Goal: Task Accomplishment & Management: Use online tool/utility

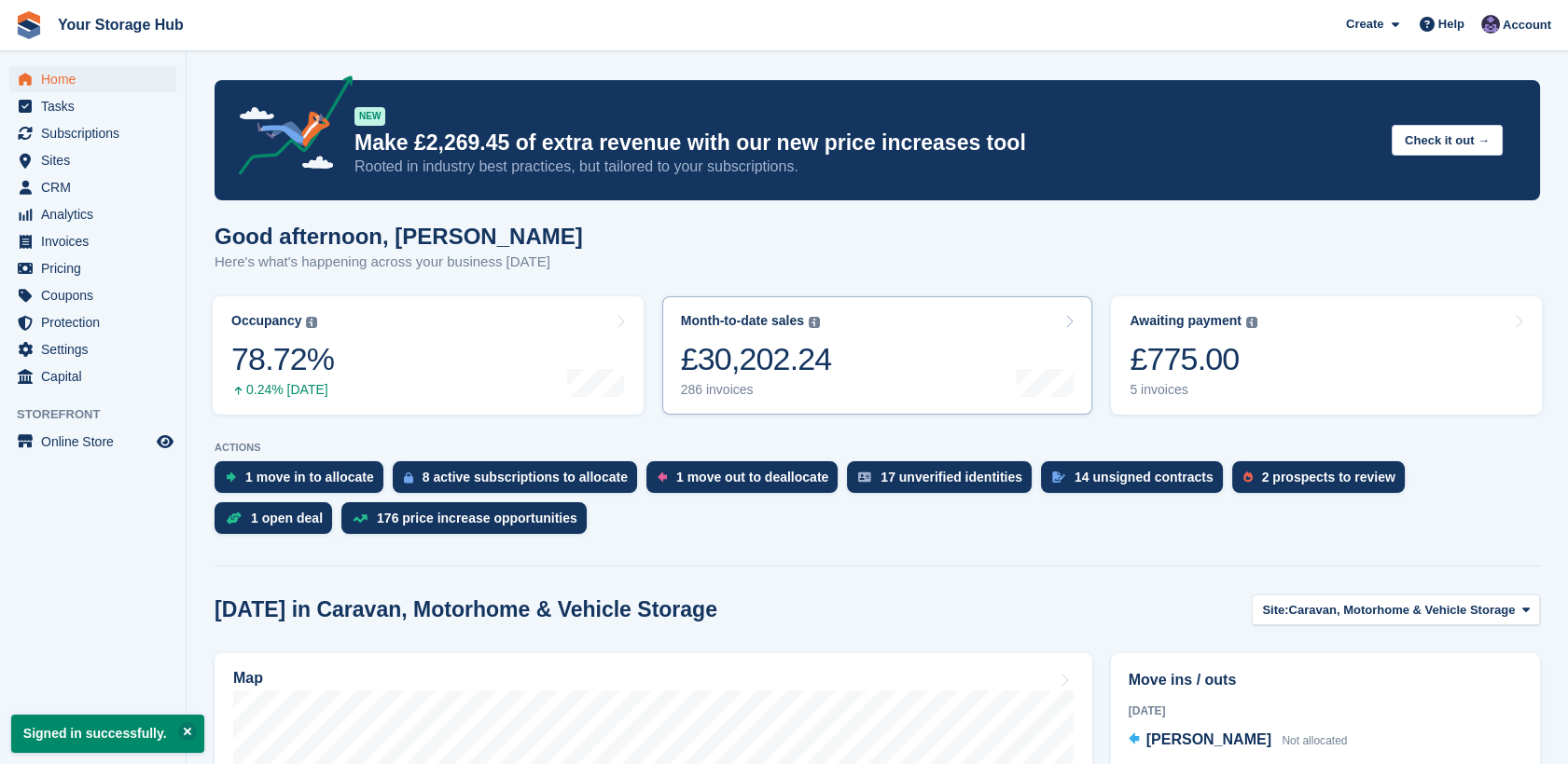
click at [794, 367] on div "£30,202.24" at bounding box center [755, 359] width 151 height 38
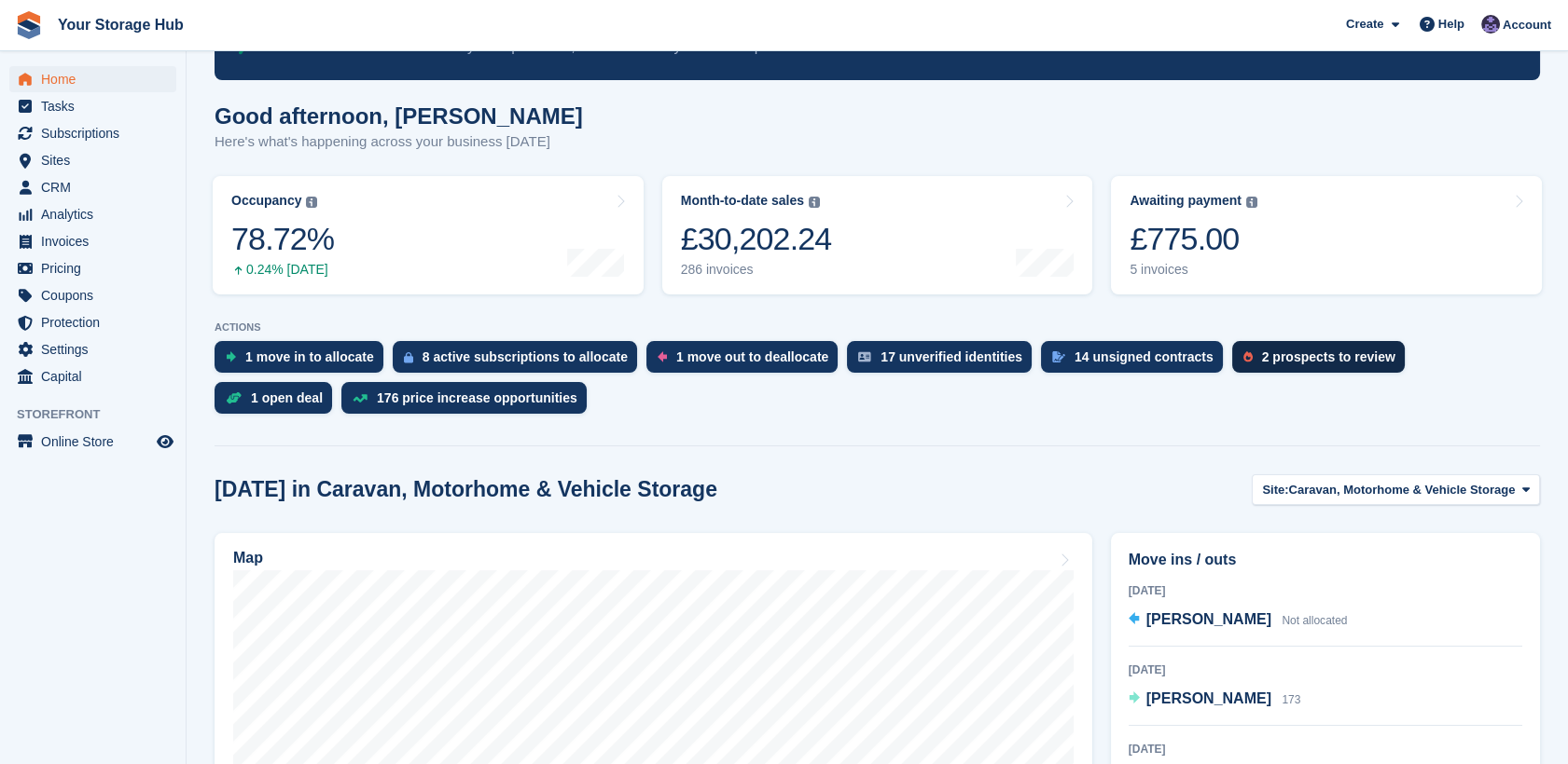
click at [1323, 350] on div "2 prospects to review" at bounding box center [1328, 356] width 133 height 15
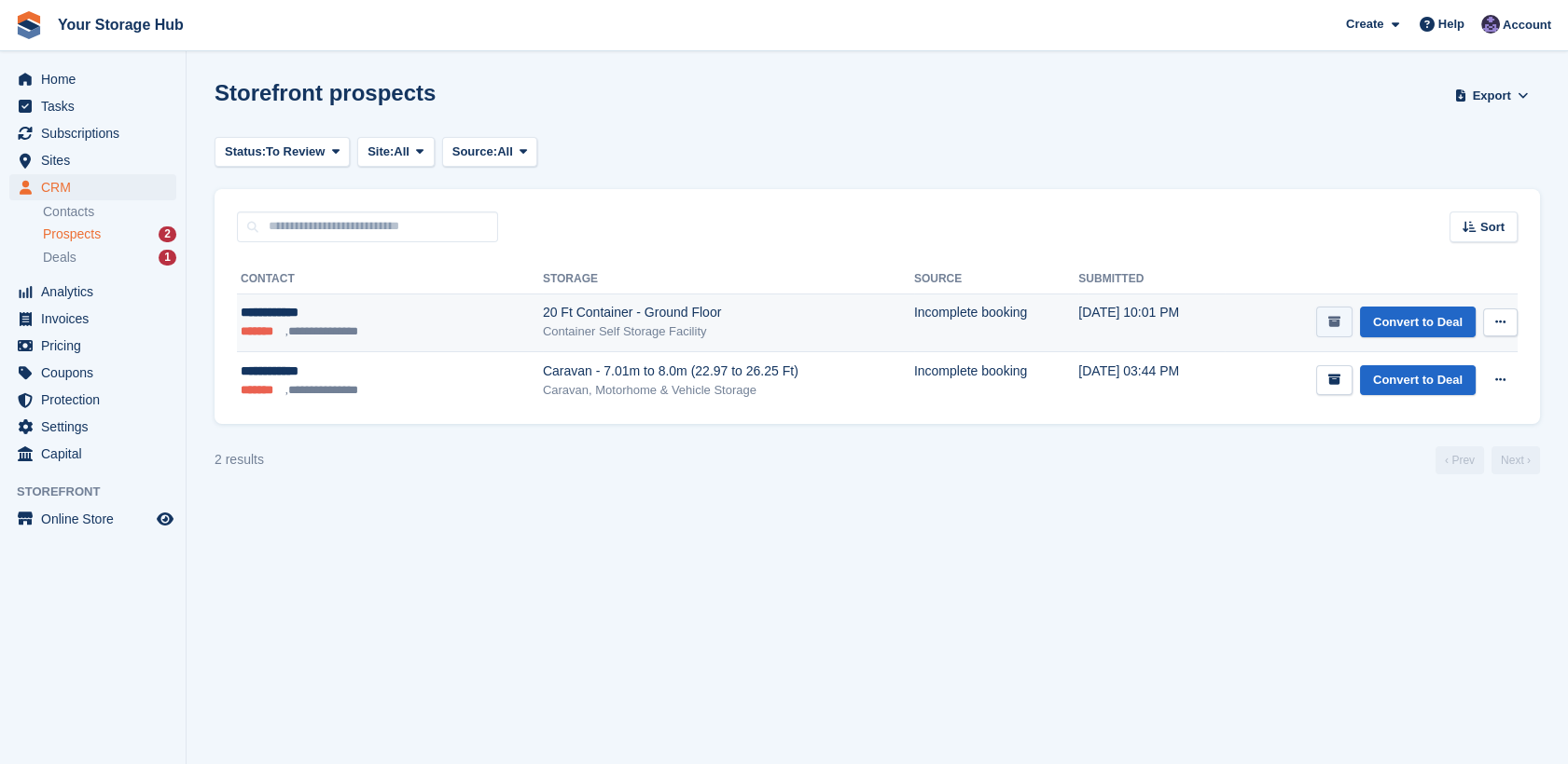
click at [1348, 313] on button "submit" at bounding box center [1334, 322] width 36 height 31
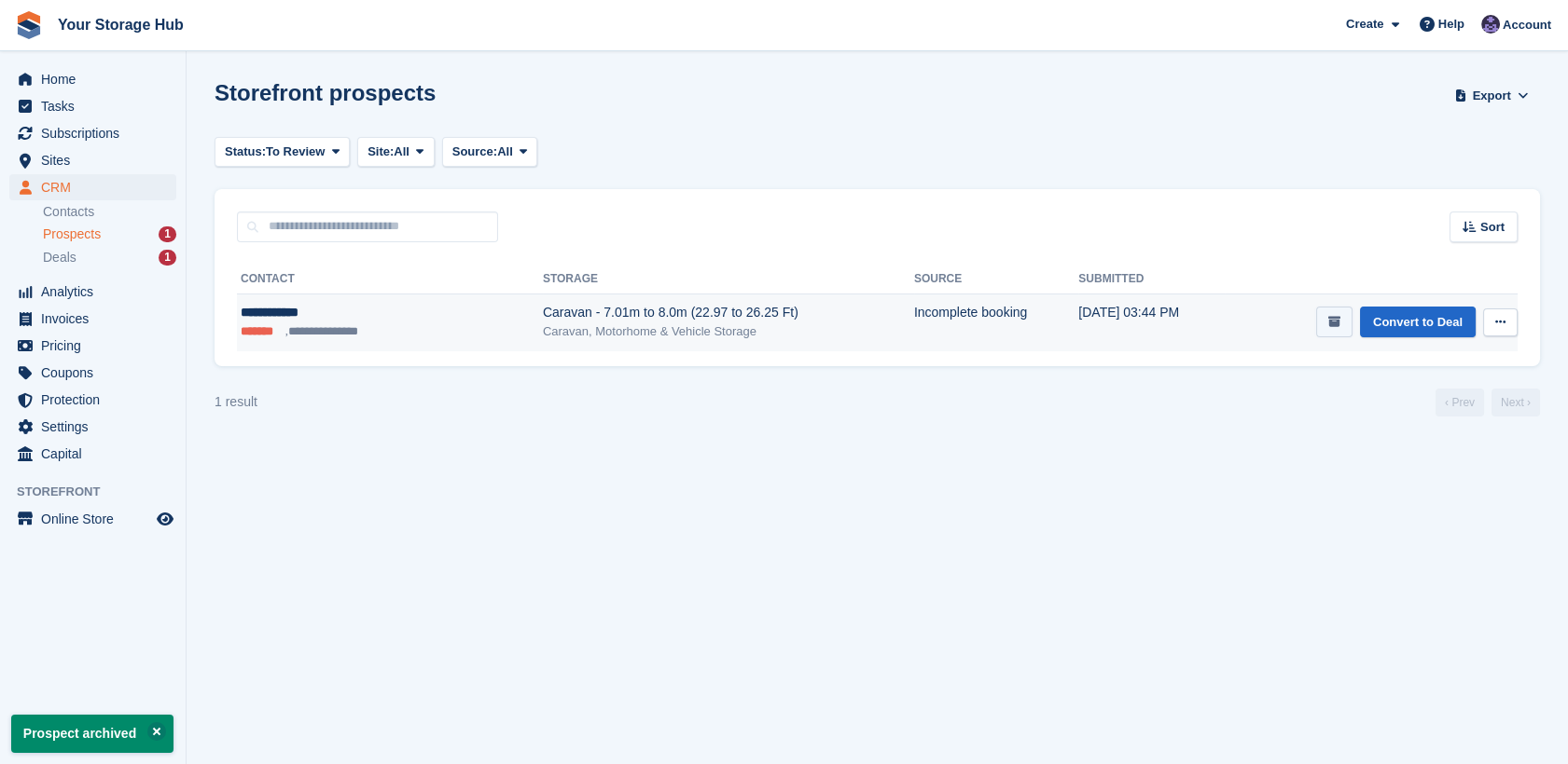
click at [1336, 318] on icon "submit" at bounding box center [1334, 322] width 12 height 12
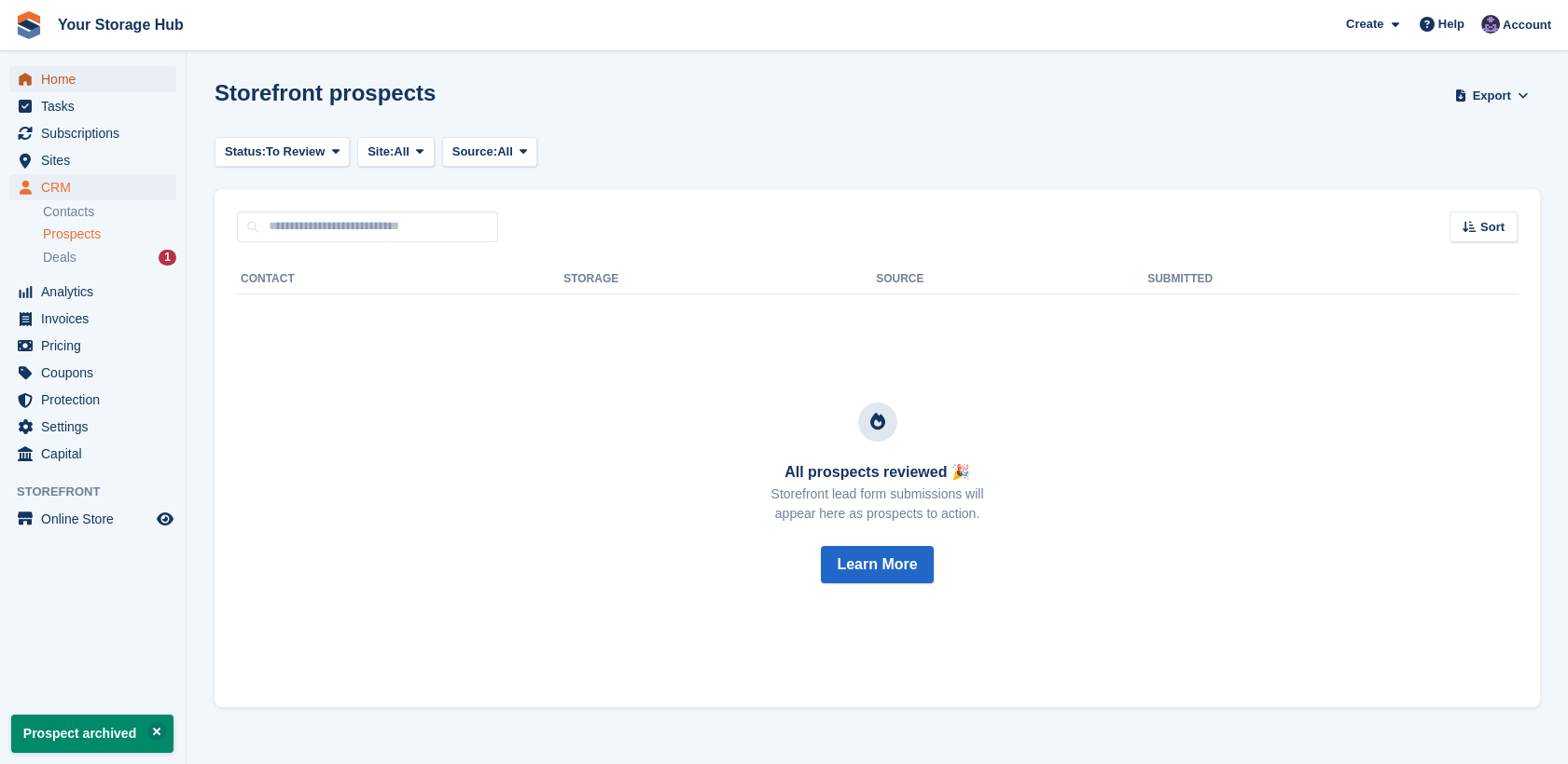
click at [75, 76] on span "Home" at bounding box center [98, 79] width 112 height 27
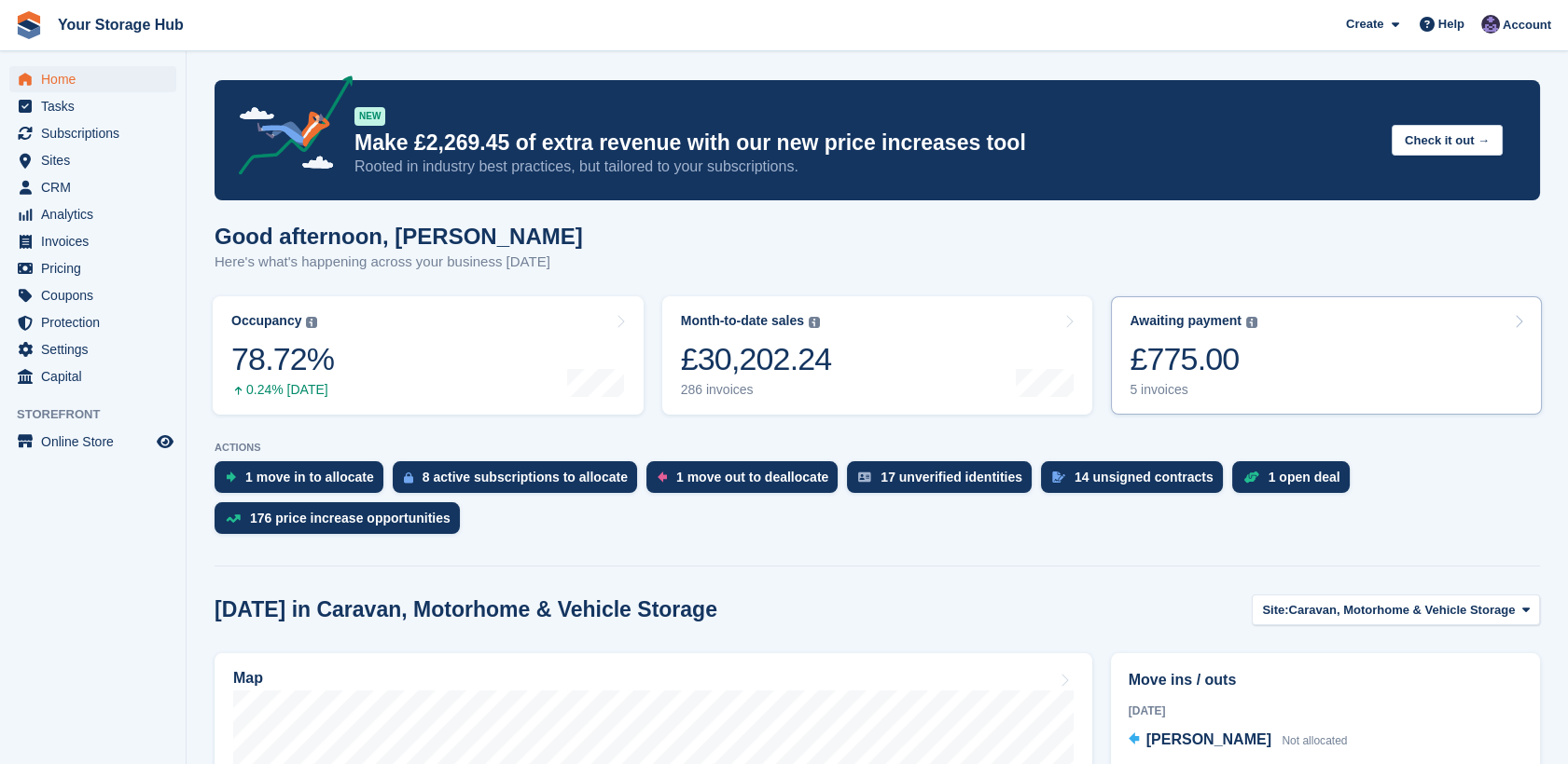
click at [1157, 371] on div "£775.00" at bounding box center [1194, 359] width 128 height 38
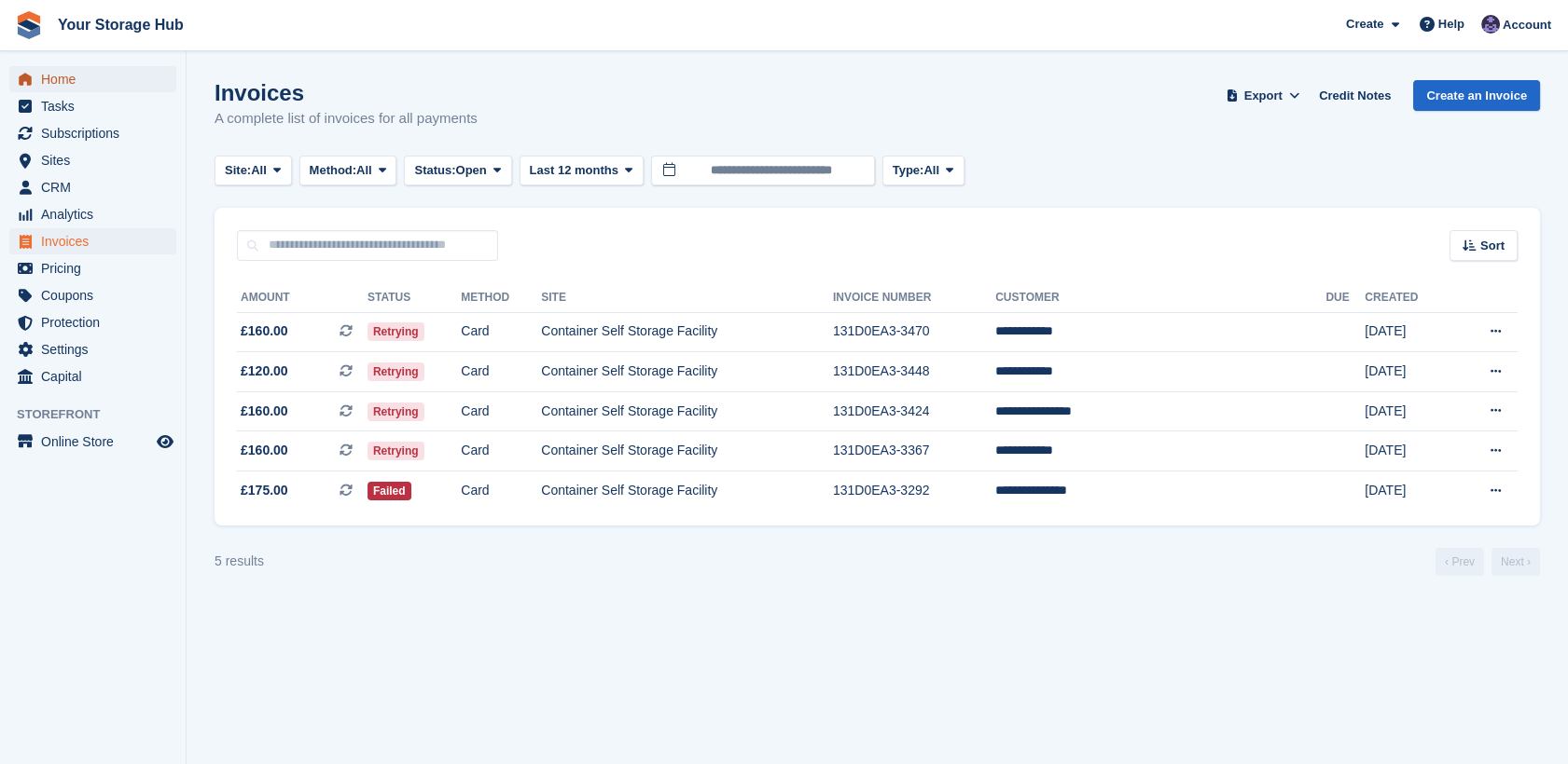
click at [56, 85] on span "Home" at bounding box center [98, 79] width 112 height 27
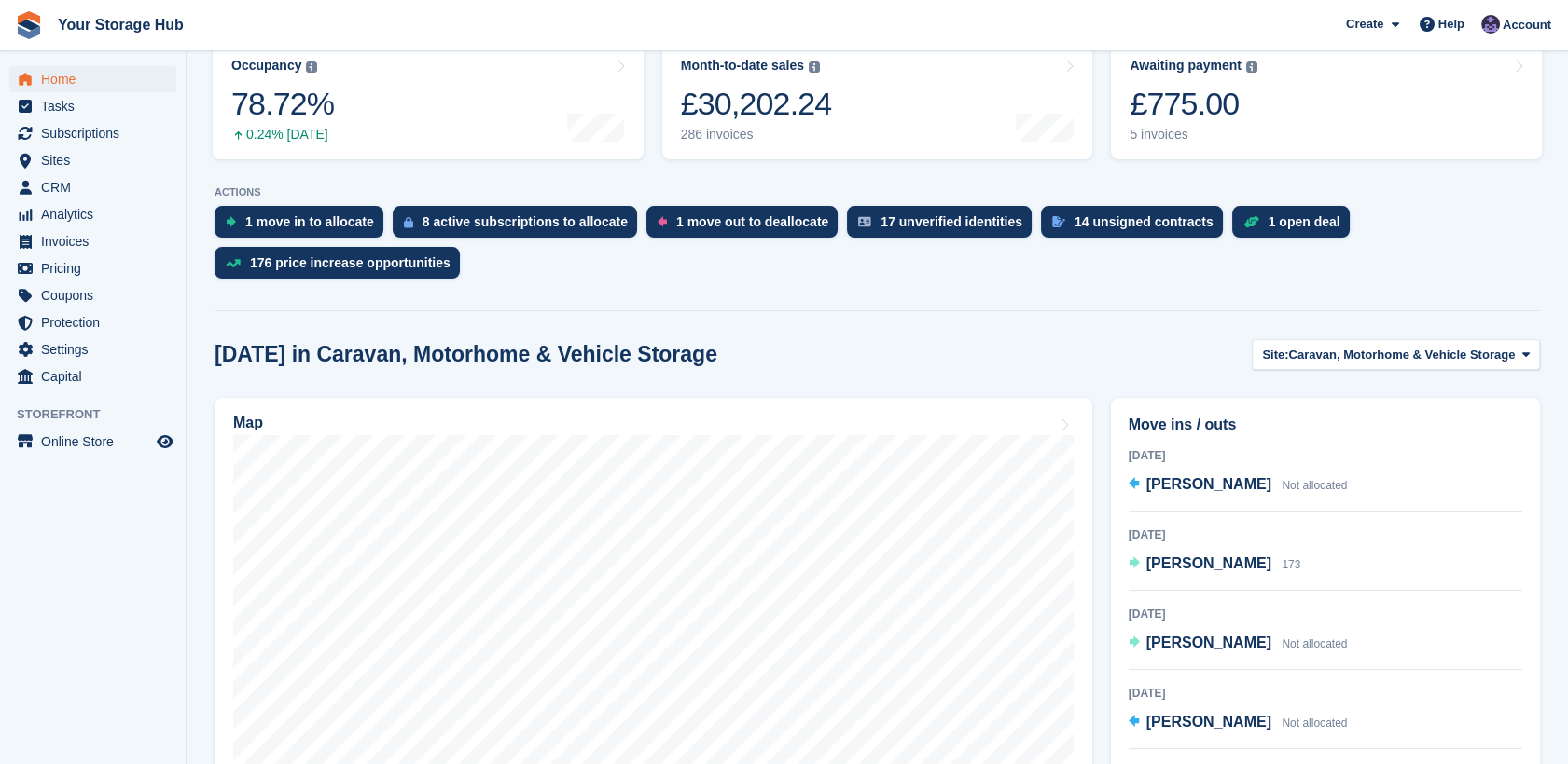
scroll to position [291, 0]
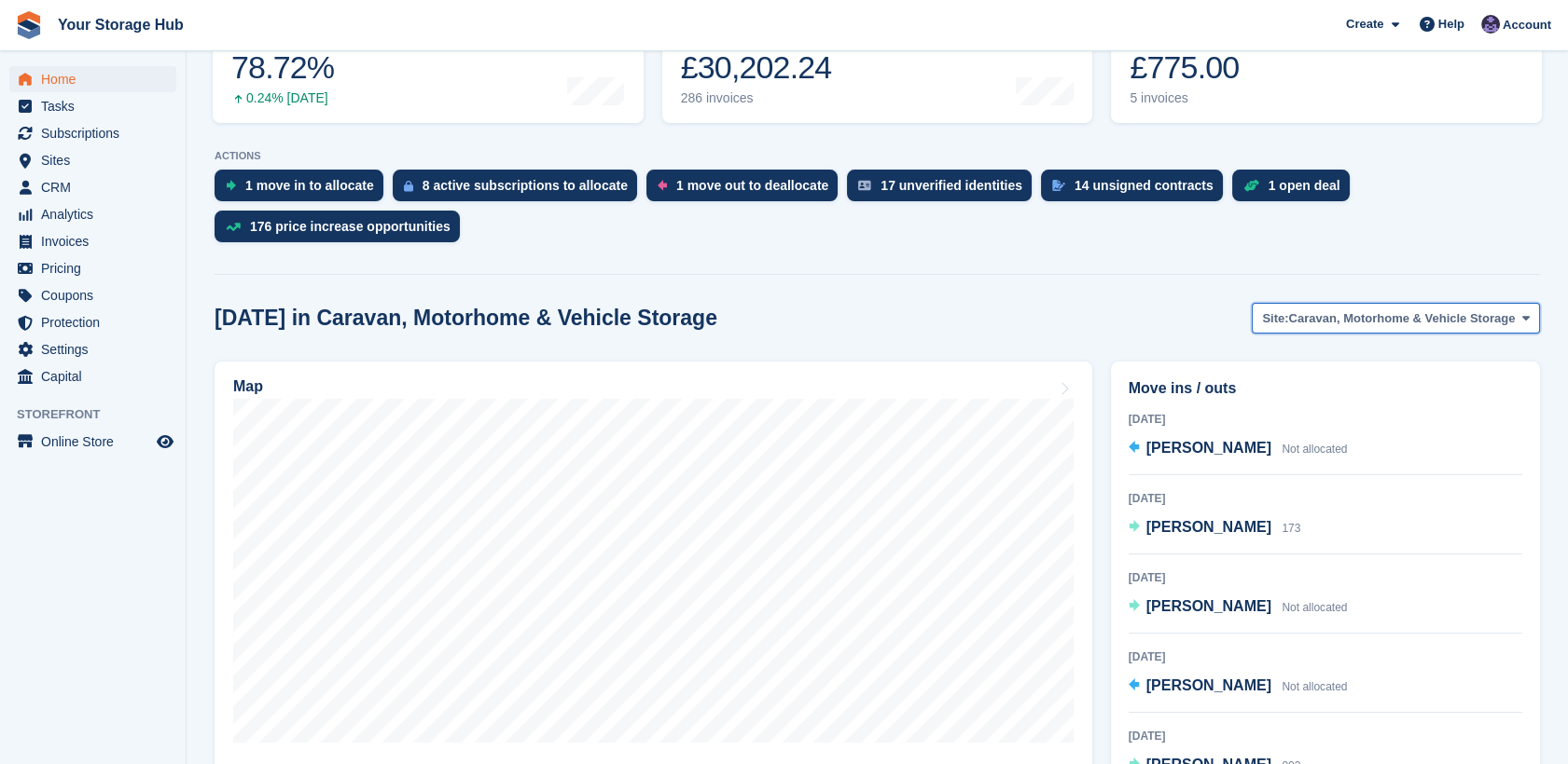
click at [1459, 317] on span "Caravan, Motorhome & Vehicle Storage" at bounding box center [1403, 318] width 227 height 19
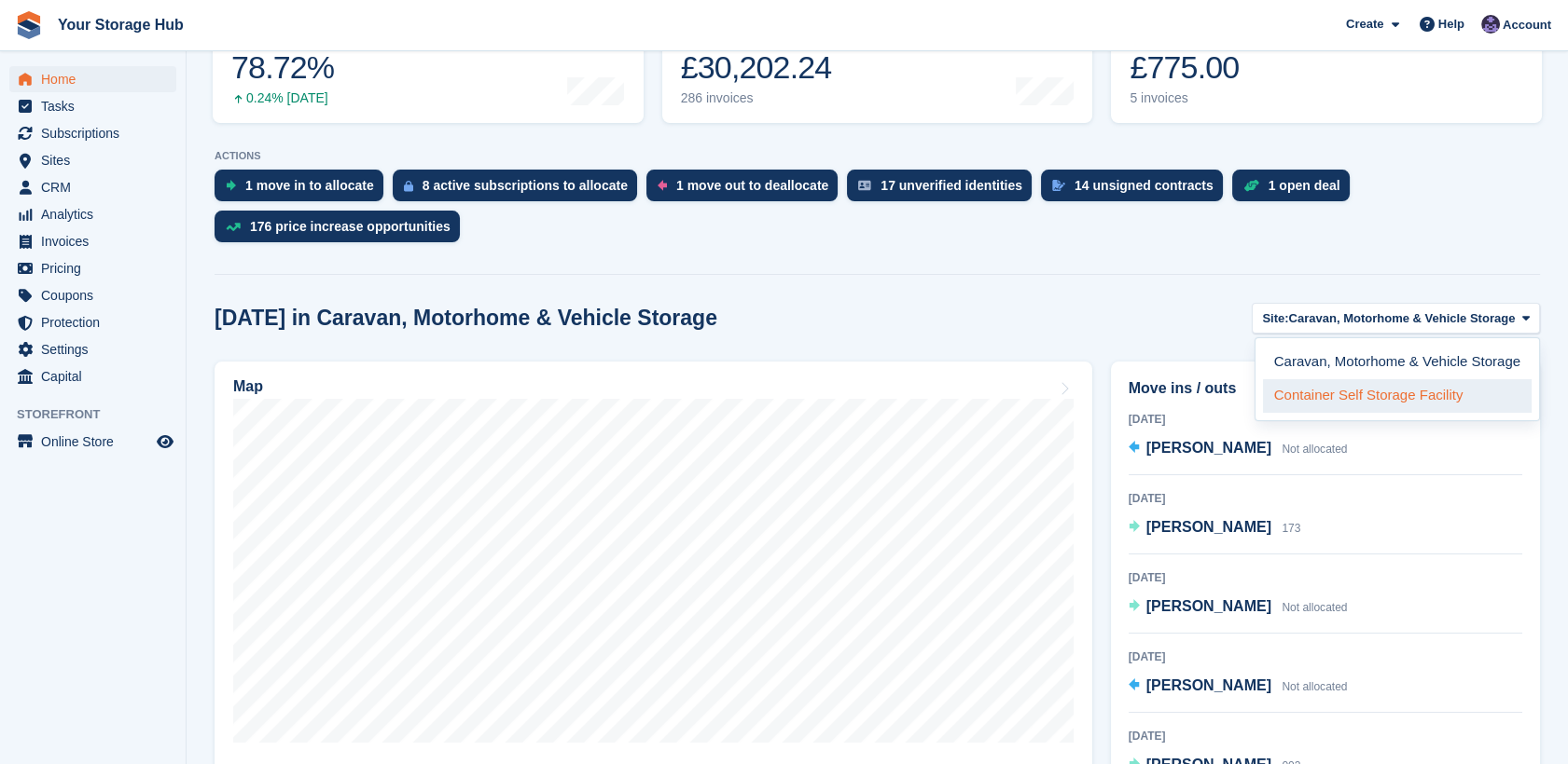
click at [1379, 395] on link "Container Self Storage Facility" at bounding box center [1397, 396] width 269 height 33
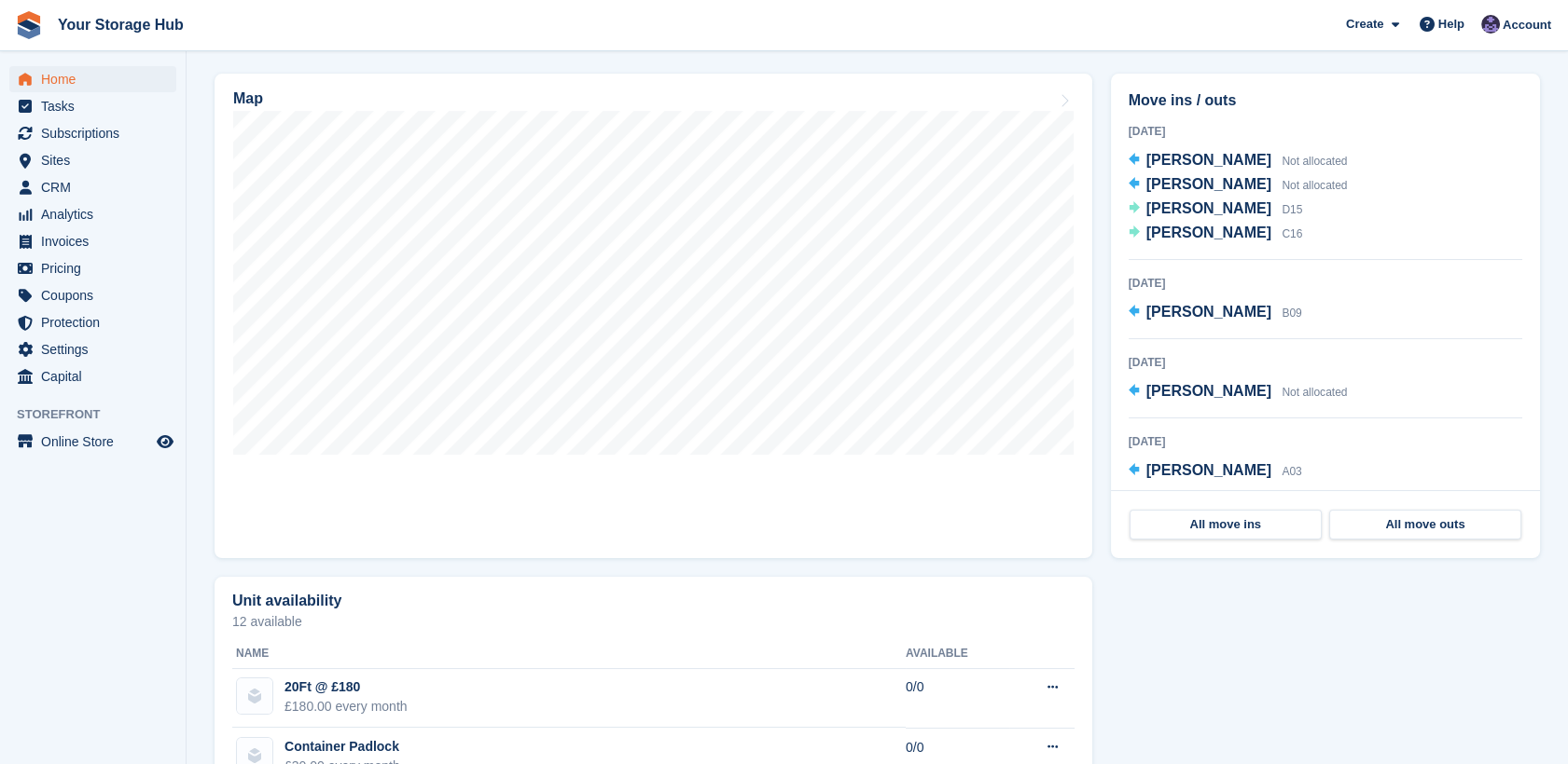
scroll to position [588, 0]
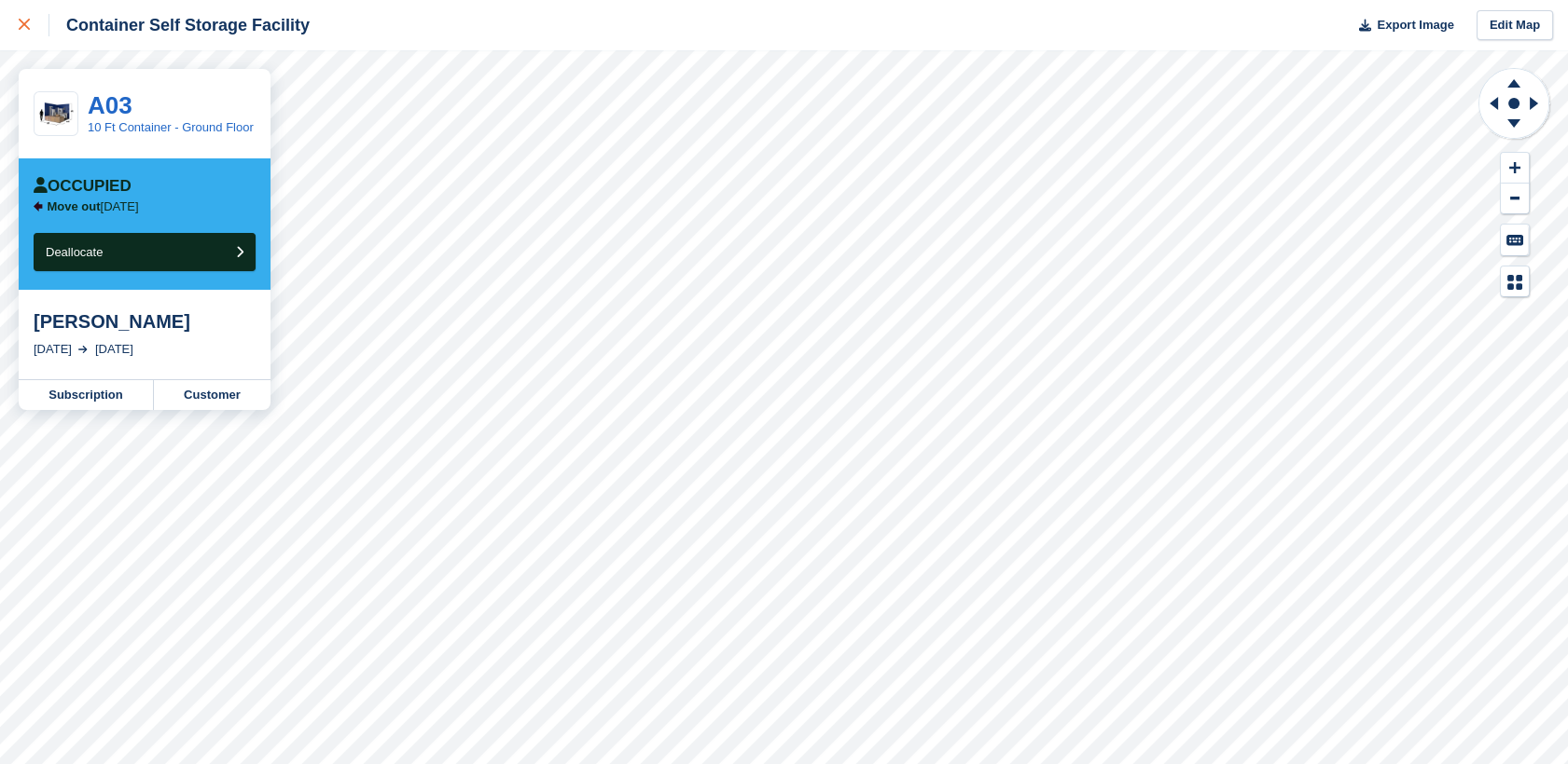
click at [29, 26] on icon at bounding box center [24, 24] width 11 height 11
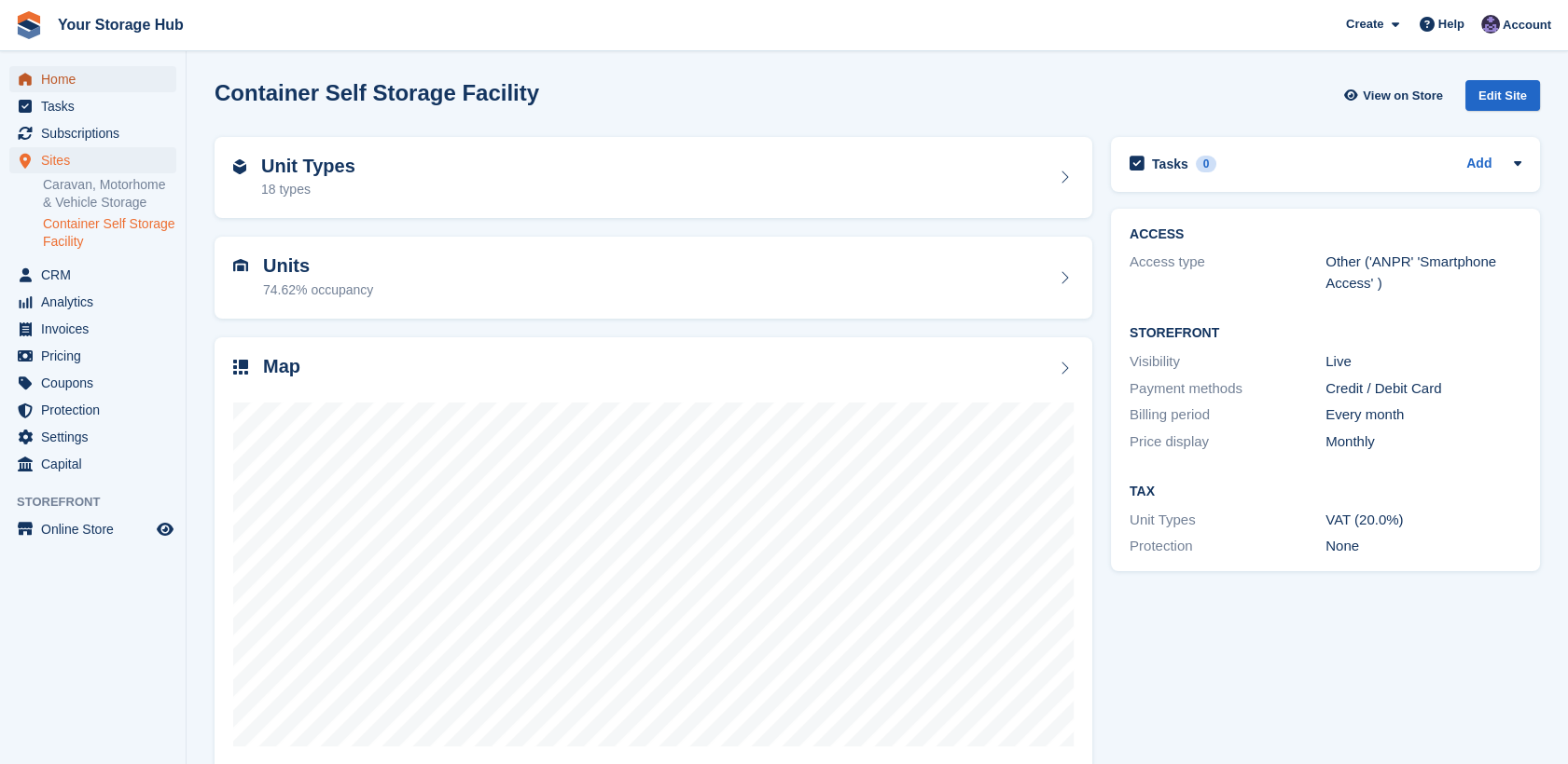
click at [58, 70] on span "Home" at bounding box center [98, 79] width 112 height 27
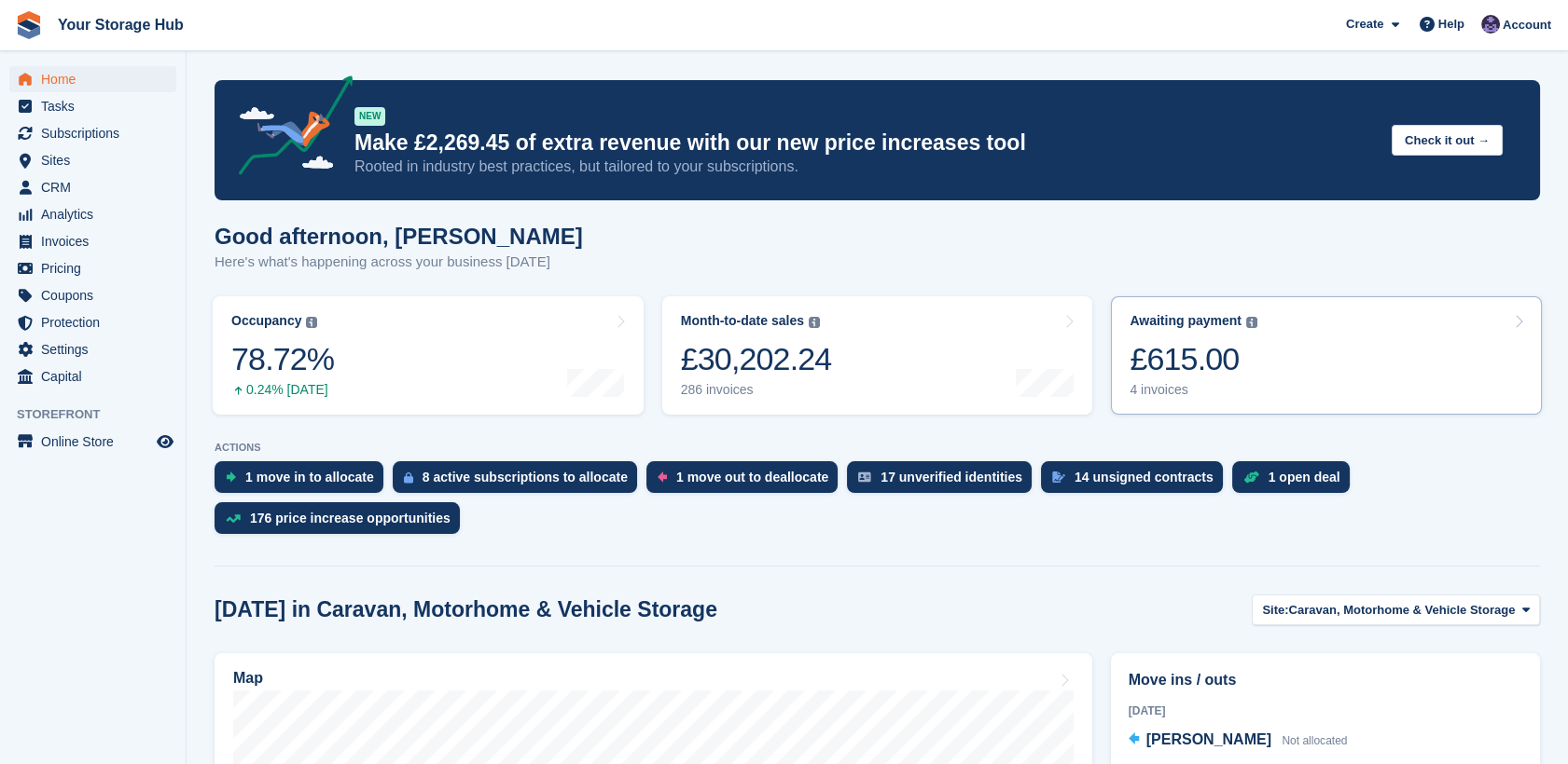
click at [1162, 325] on div "Awaiting payment" at bounding box center [1186, 321] width 112 height 16
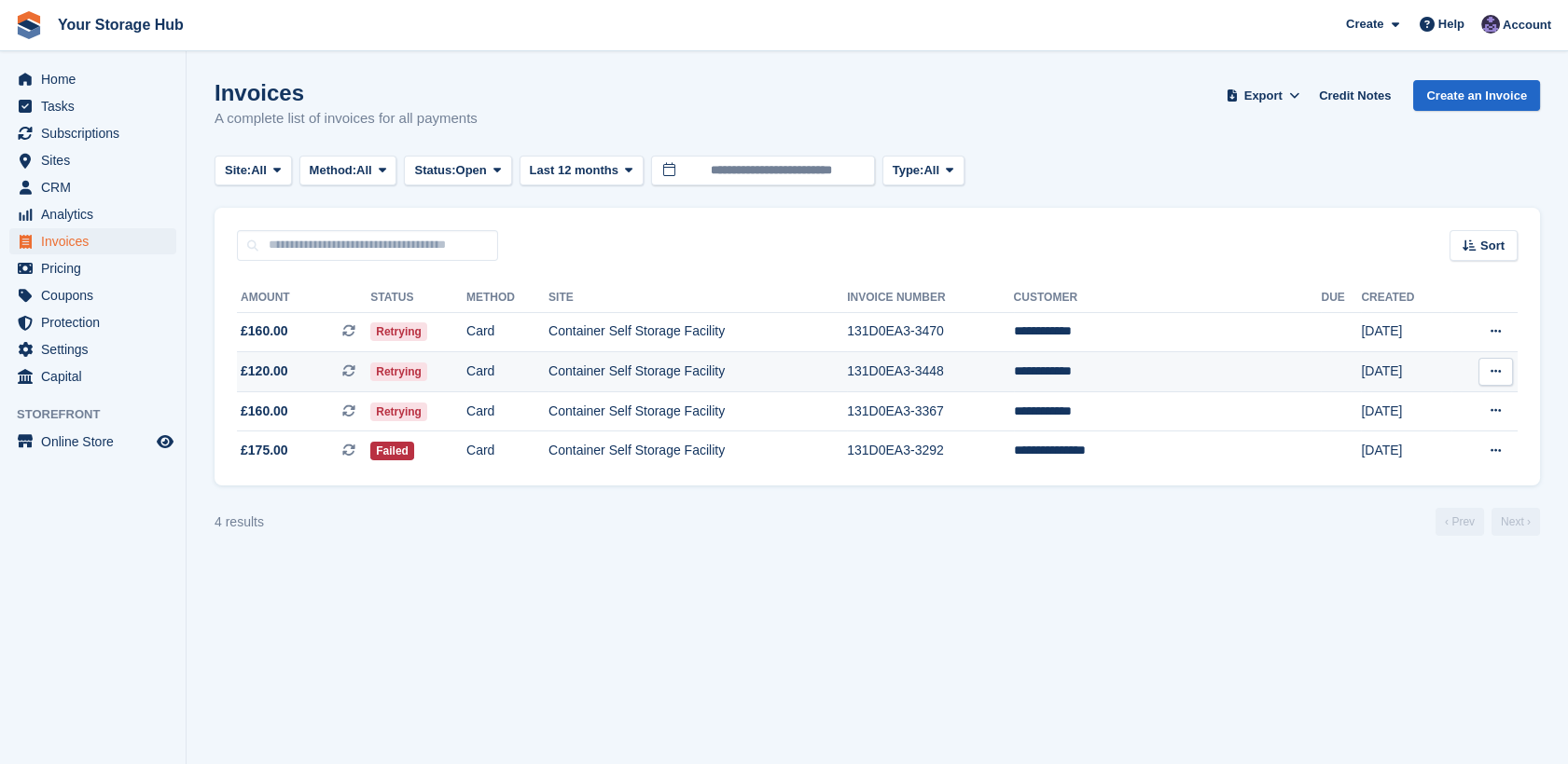
click at [356, 365] on icon at bounding box center [348, 370] width 13 height 13
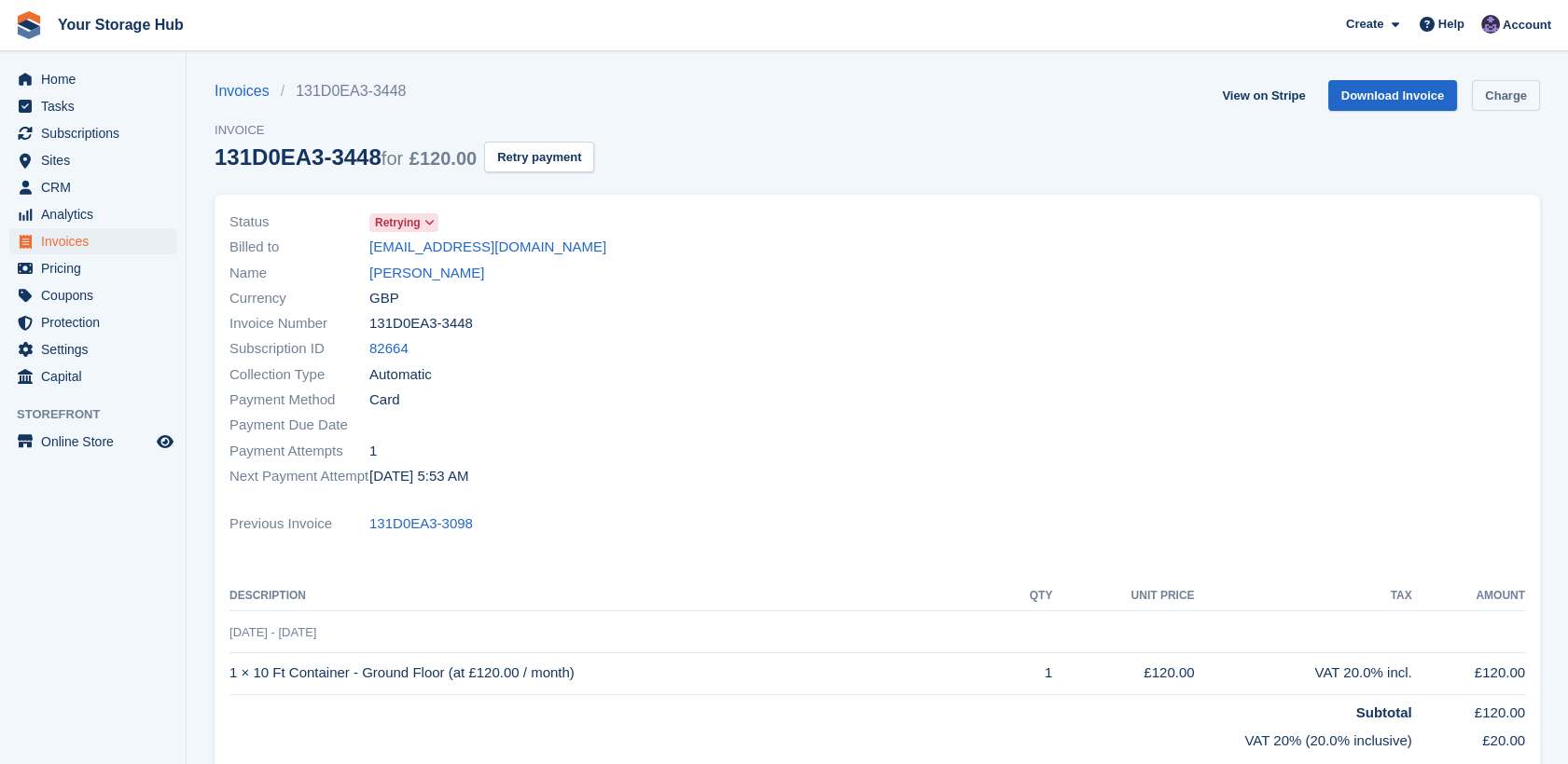
click at [1508, 96] on link "Charge" at bounding box center [1505, 95] width 68 height 31
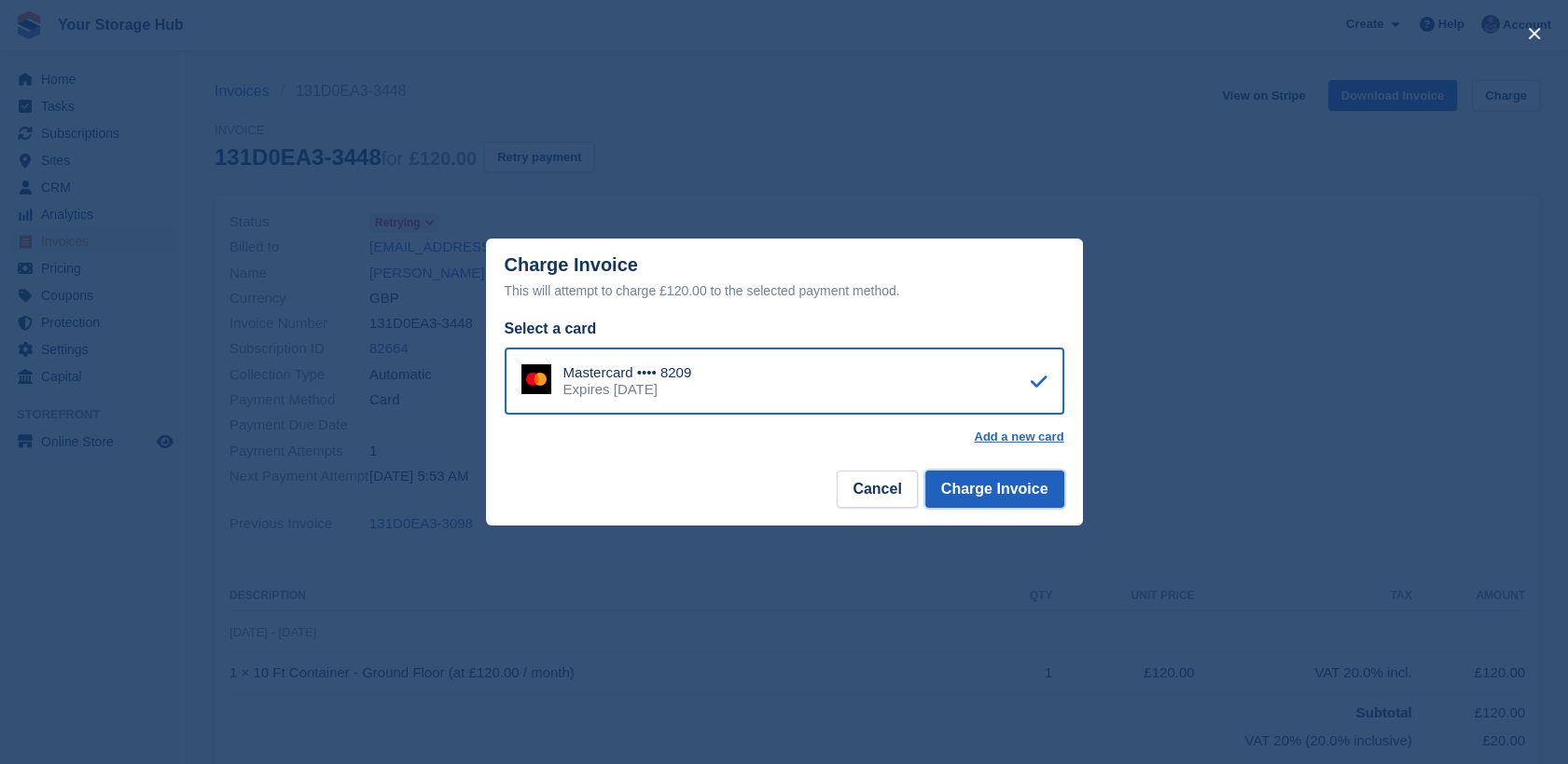
click at [992, 480] on button "Charge Invoice" at bounding box center [994, 489] width 139 height 37
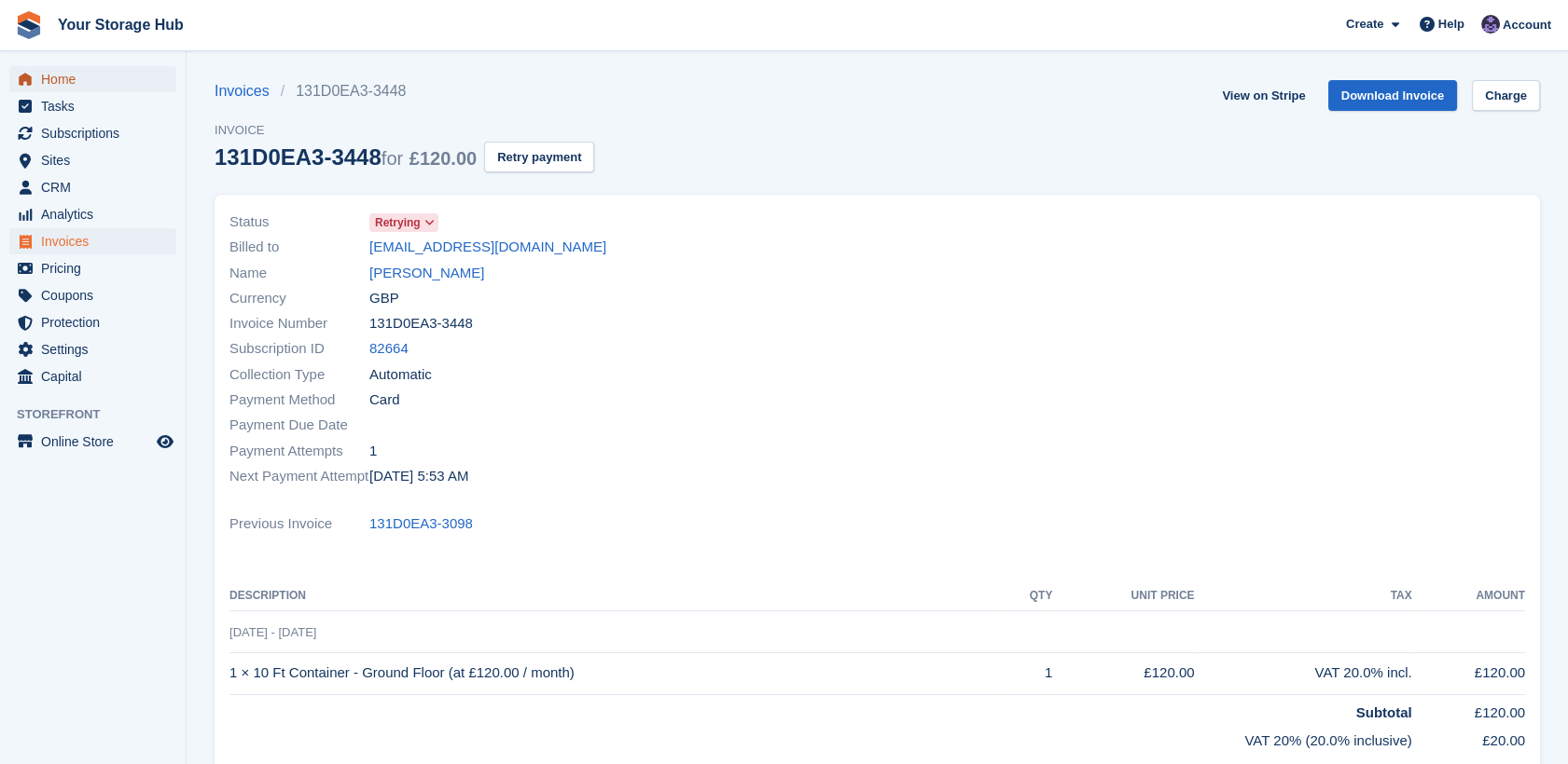
click at [69, 87] on span "Home" at bounding box center [98, 79] width 112 height 27
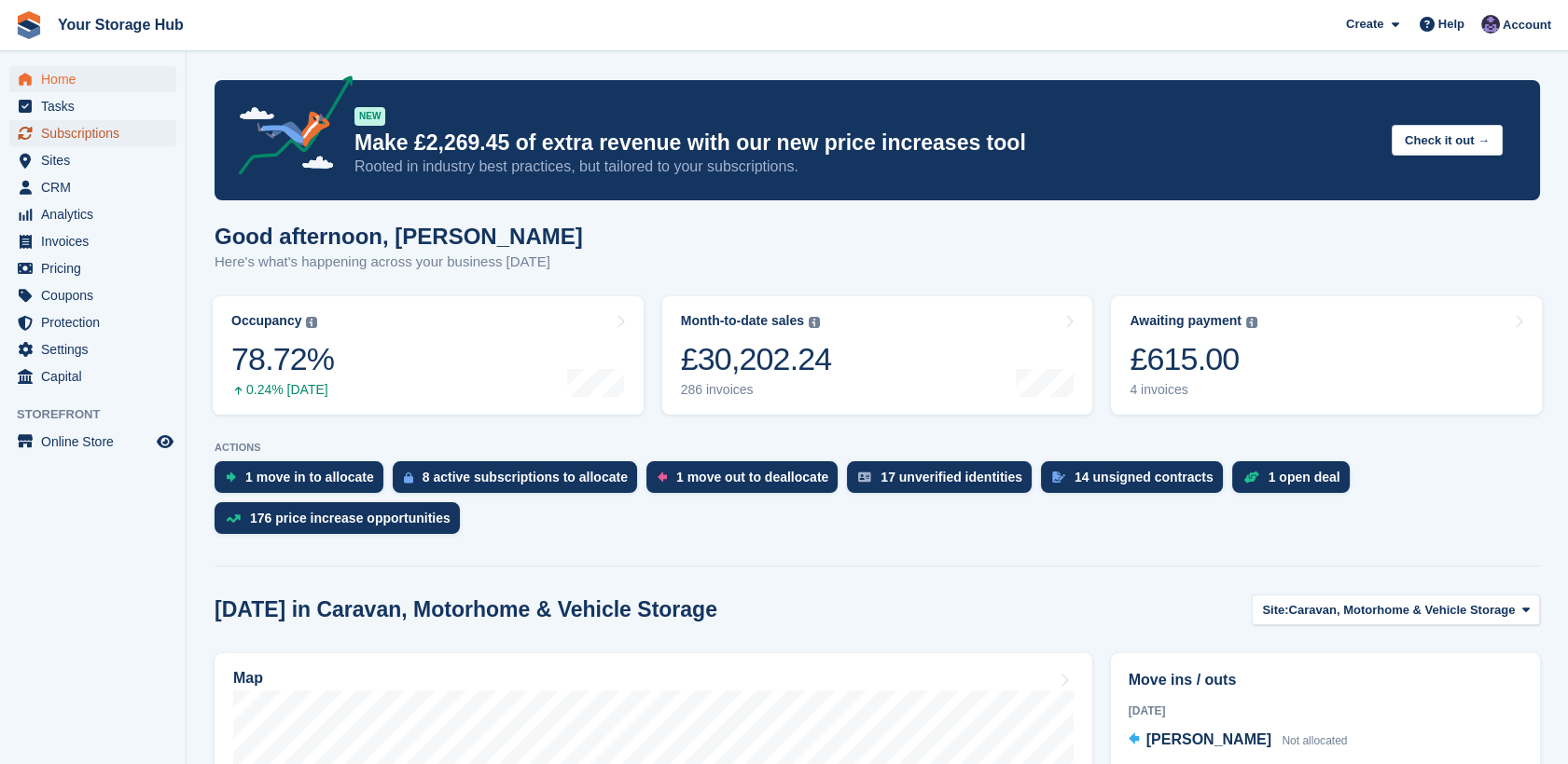
click at [106, 136] on span "Subscriptions" at bounding box center [98, 133] width 112 height 27
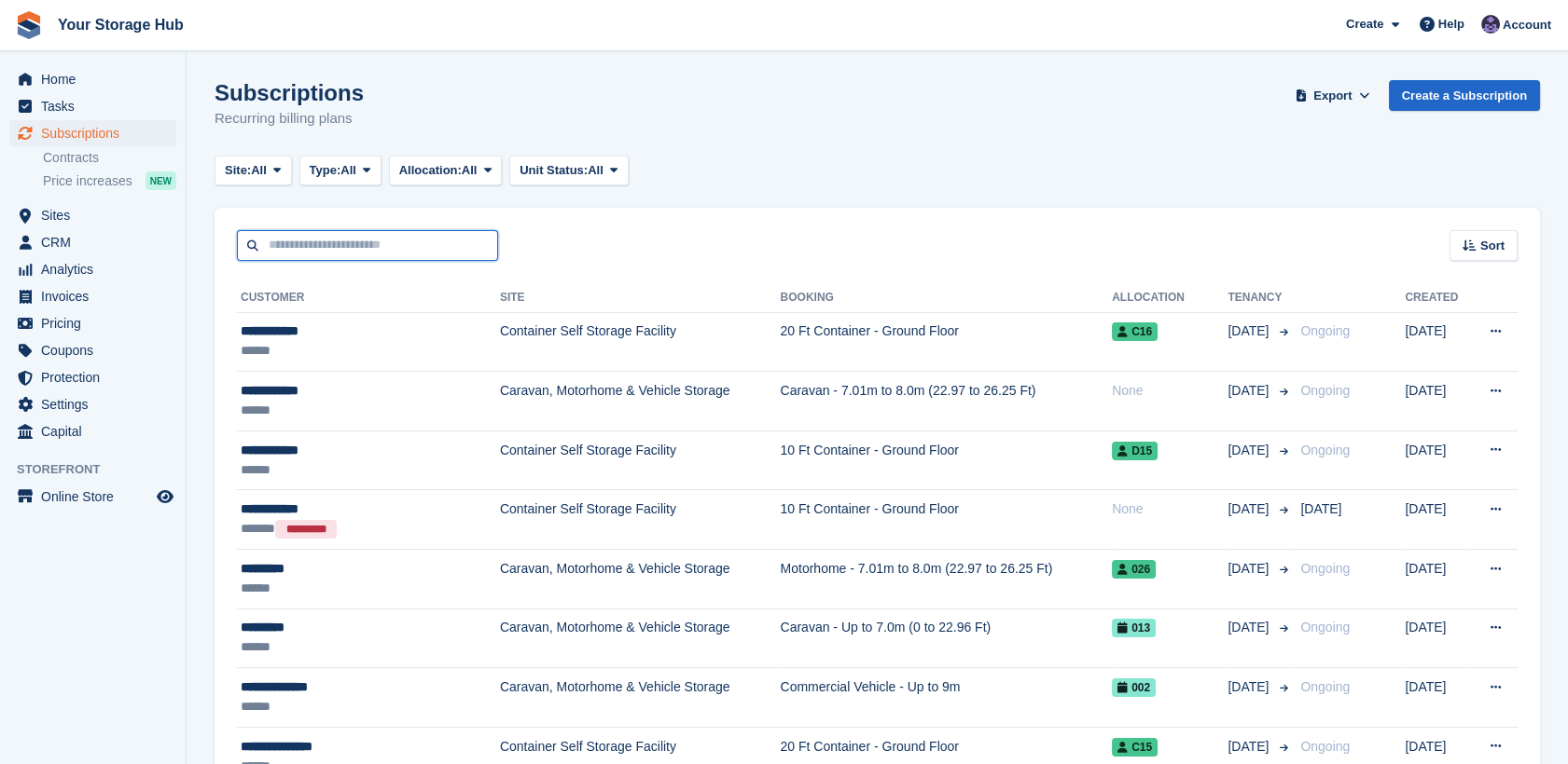
click at [348, 236] on input "text" at bounding box center [366, 245] width 261 height 31
type input "**********"
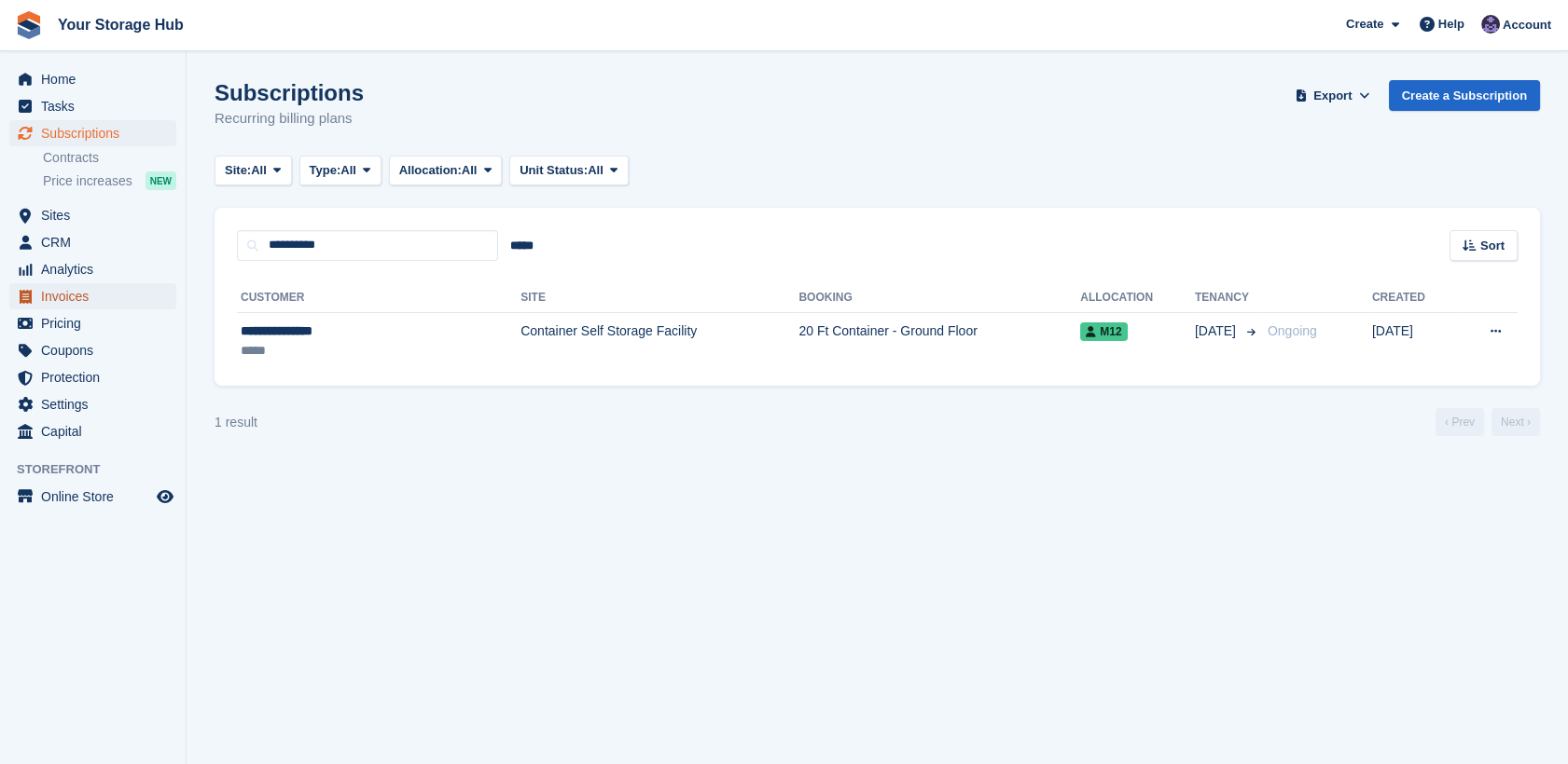
click at [72, 294] on span "Invoices" at bounding box center [98, 296] width 112 height 27
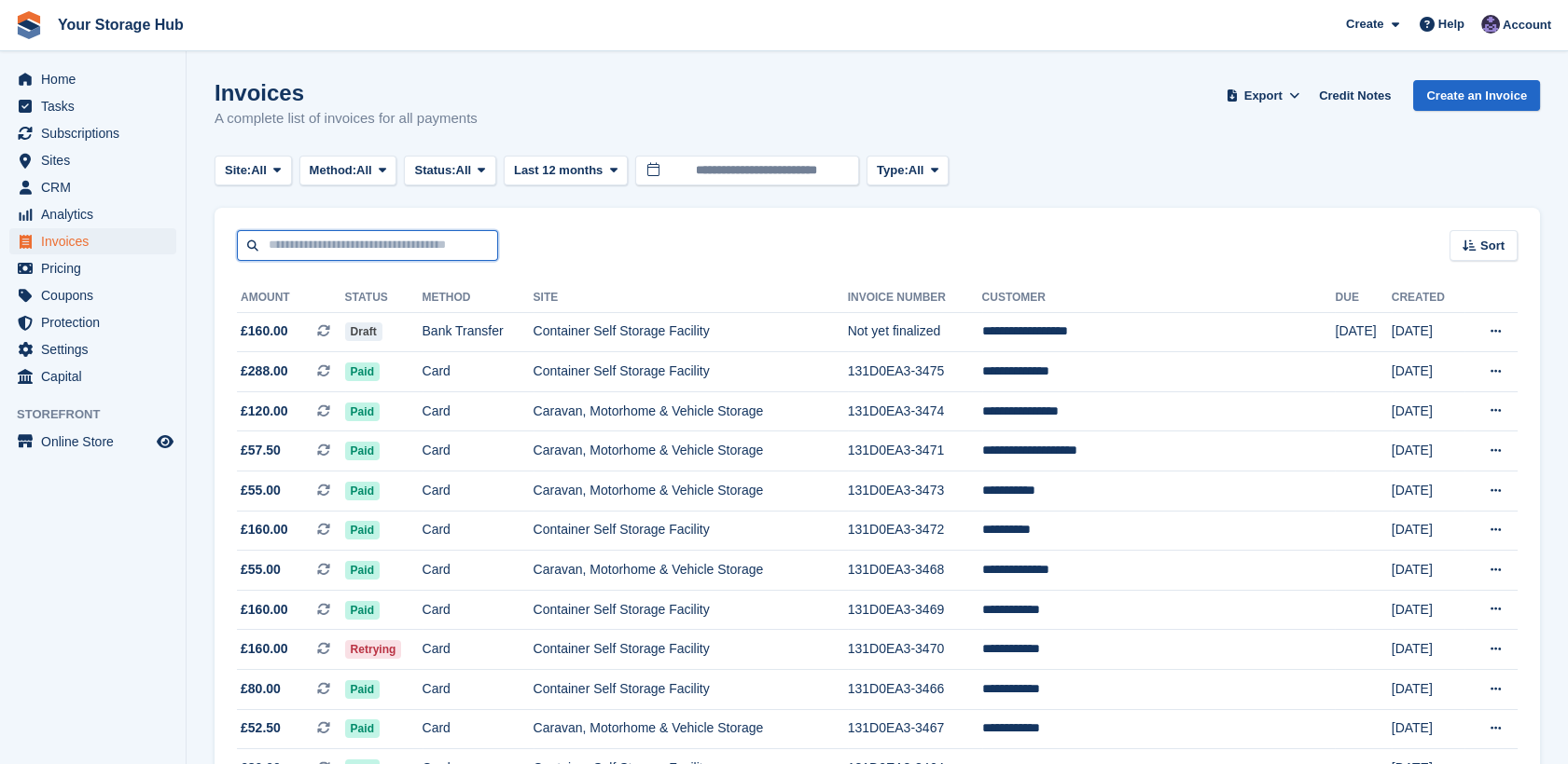
click at [310, 245] on input "text" at bounding box center [366, 245] width 261 height 31
type input "**********"
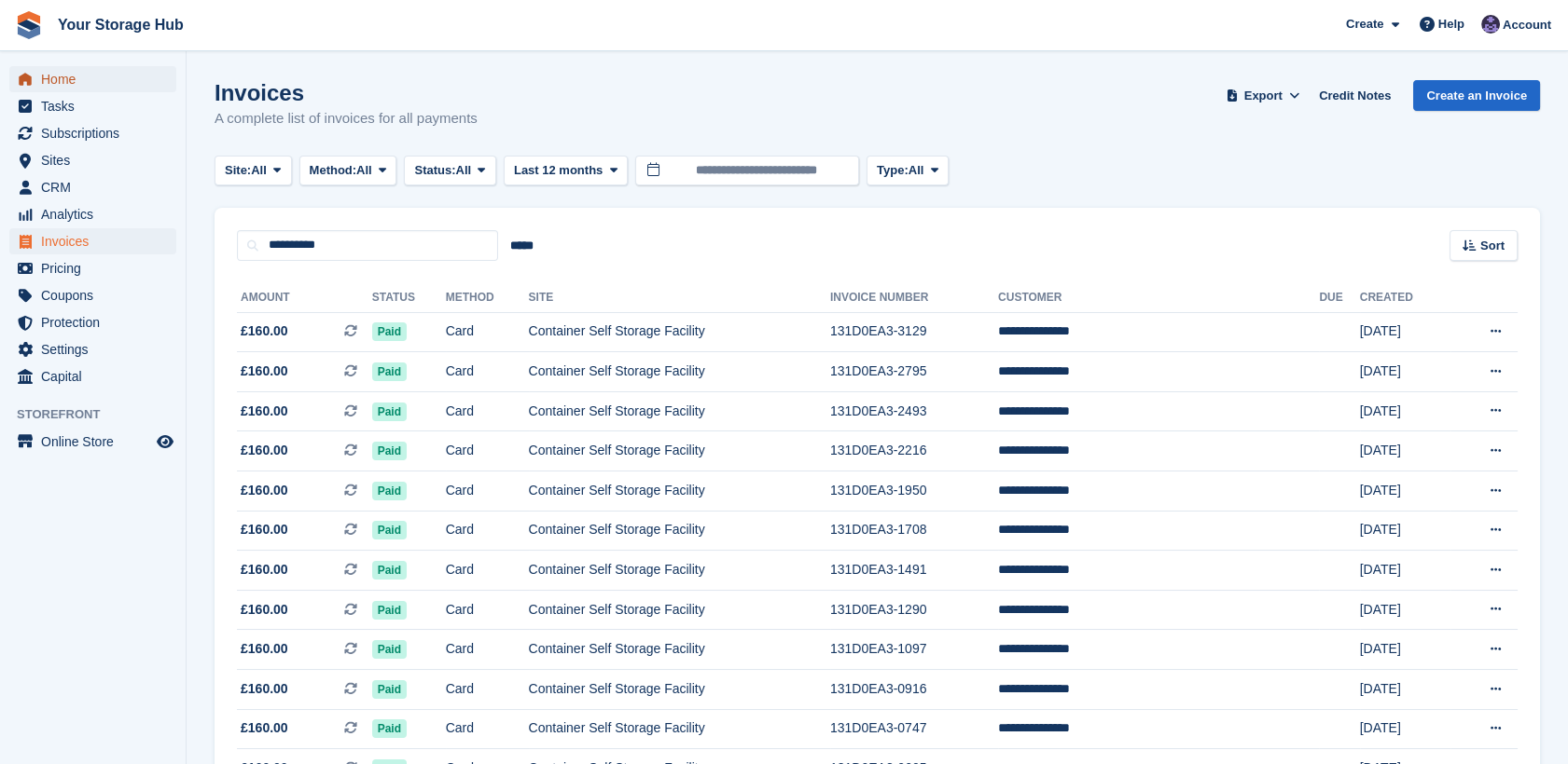
click at [90, 71] on span "Home" at bounding box center [98, 79] width 112 height 27
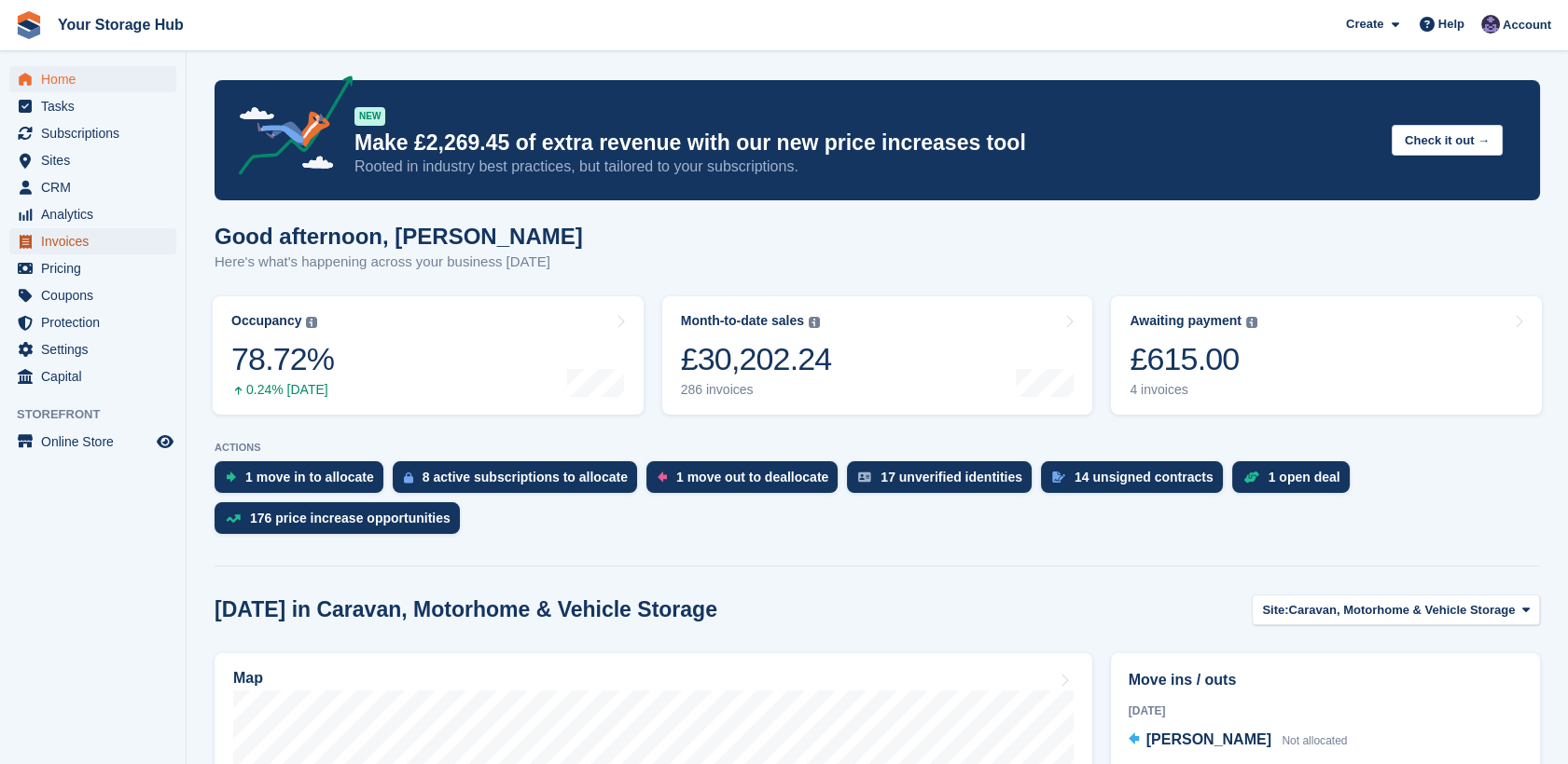
click at [81, 236] on span "Invoices" at bounding box center [98, 241] width 112 height 27
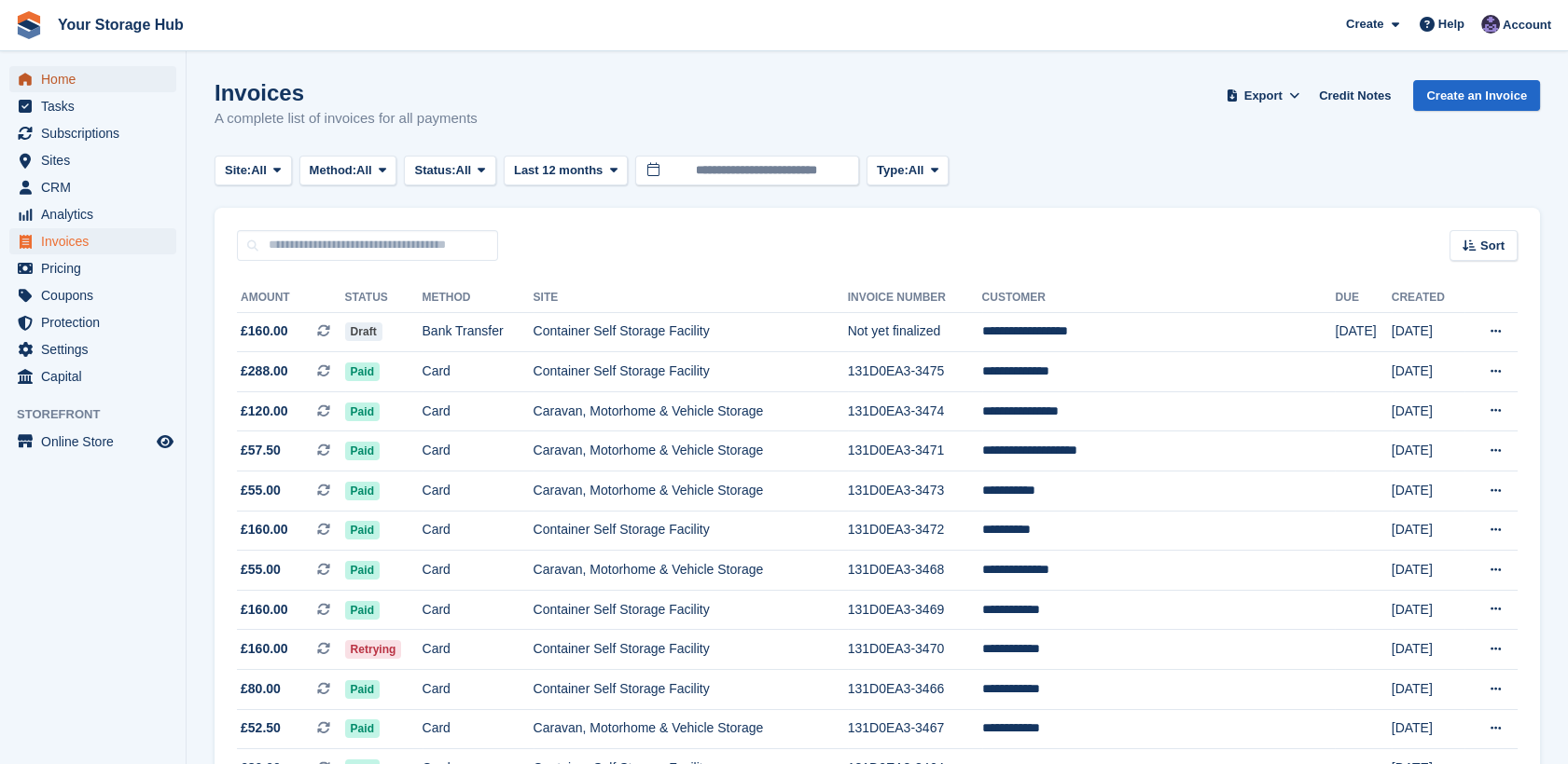
click at [75, 79] on span "Home" at bounding box center [98, 79] width 112 height 27
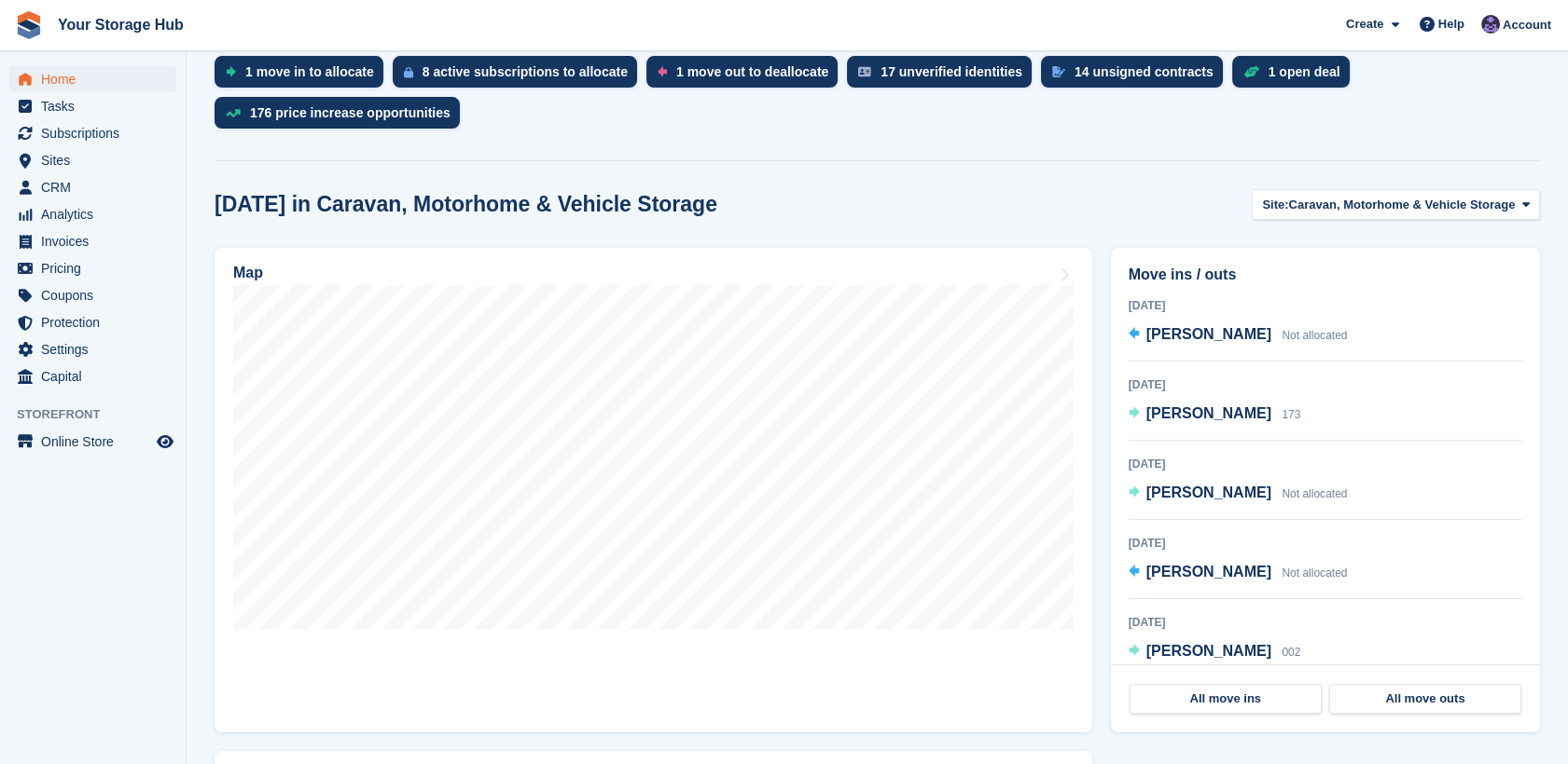
scroll to position [409, 0]
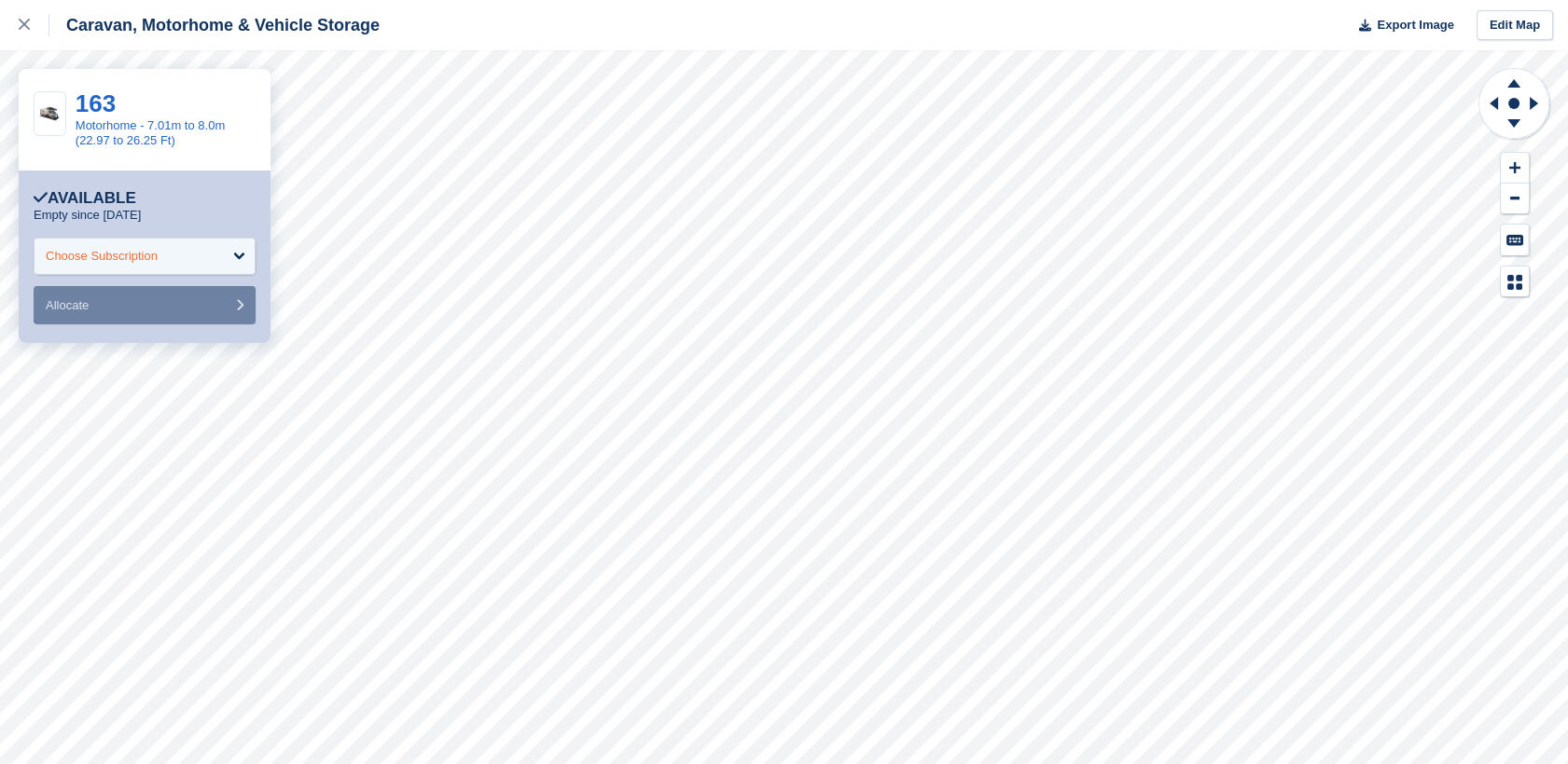
click at [146, 265] on div "Choose Subscription" at bounding box center [144, 256] width 222 height 37
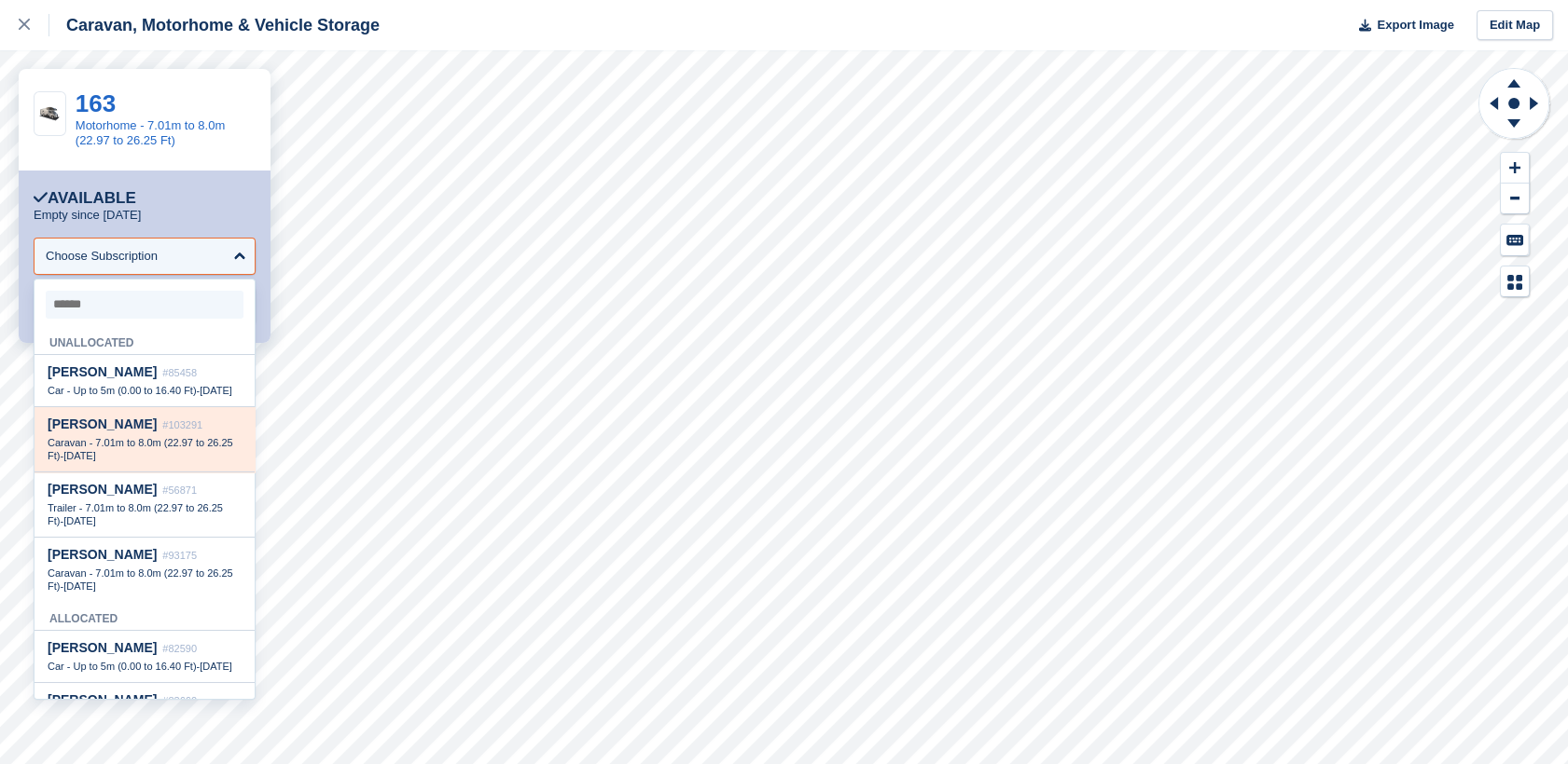
click at [124, 429] on div "Mark Goddard #103291 Caravan - 7.01m to 8.0m (22.97 to 26.25 Ft) - 1 Sep" at bounding box center [144, 440] width 220 height 65
select select "******"
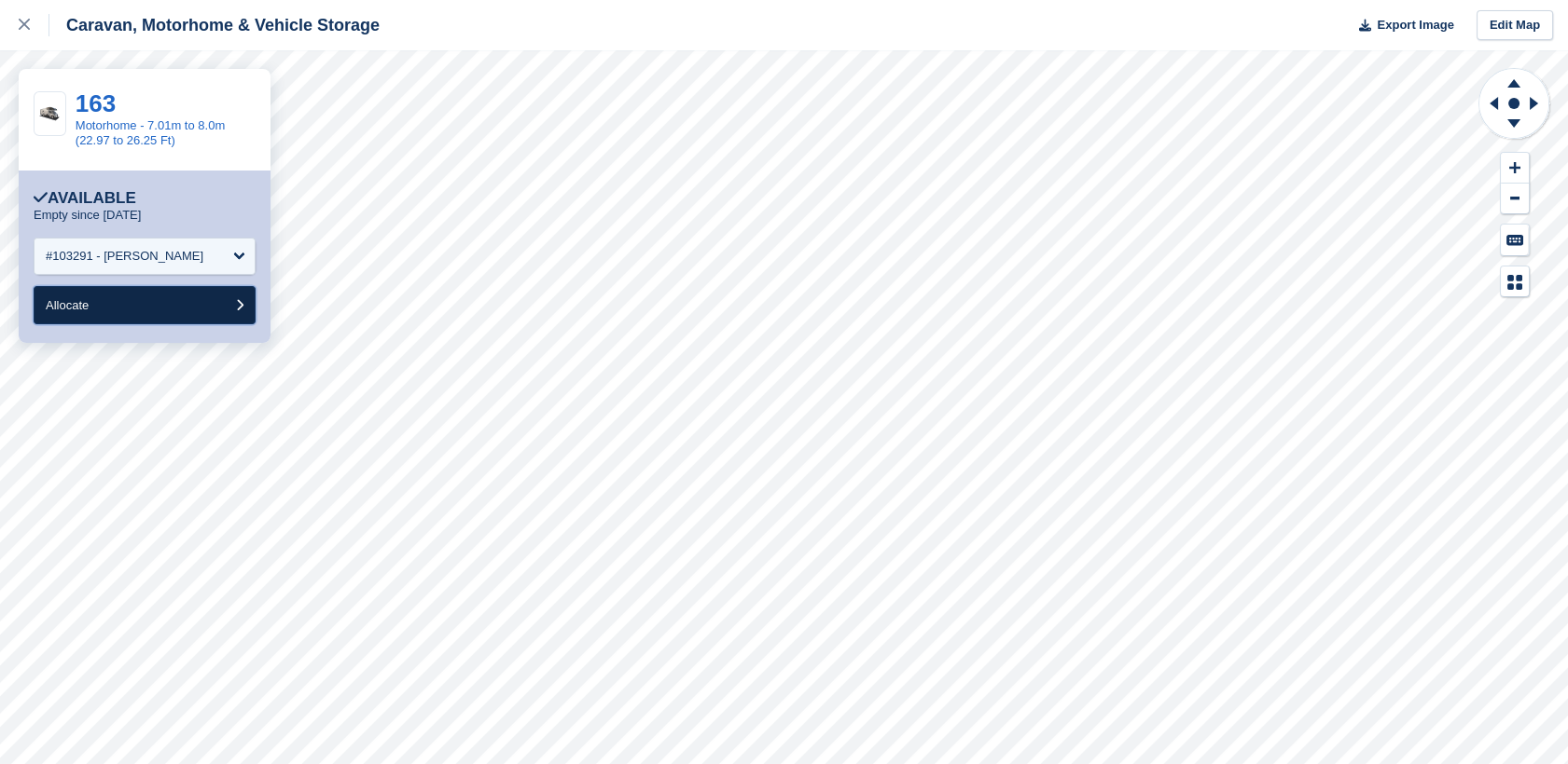
click at [189, 309] on button "Allocate" at bounding box center [144, 305] width 222 height 38
